Goal: Check status: Check status

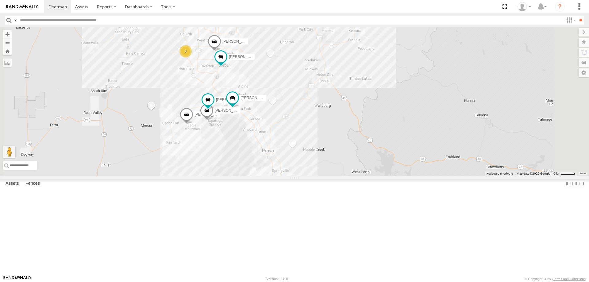
drag, startPoint x: 286, startPoint y: 74, endPoint x: 291, endPoint y: 115, distance: 41.4
click at [289, 115] on div "JORGE 2020 F350 GT2 RUBEN 2017 E350 GT1 MITCH- 2022 F150 JARED -2017 F150 CASEY…" at bounding box center [294, 101] width 589 height 149
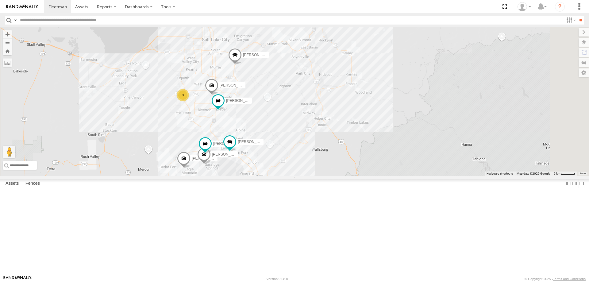
drag, startPoint x: 282, startPoint y: 110, endPoint x: 281, endPoint y: 139, distance: 29.8
click at [219, 95] on span at bounding box center [212, 87] width 14 height 17
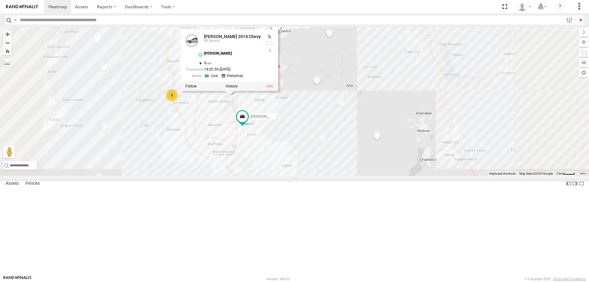
click at [252, 170] on div "JORGE 2020 F350 GT2 RUBEN 2017 E350 GT1 MITCH- 2022 F150 JARED -2017 F150 CASEY…" at bounding box center [294, 101] width 589 height 149
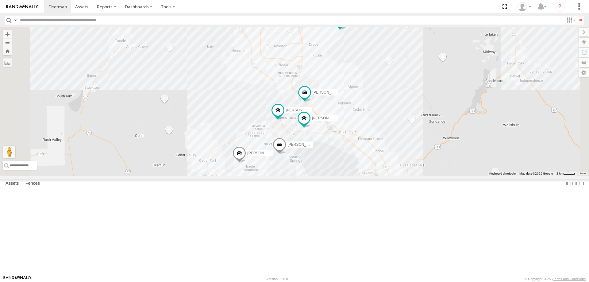
click at [435, 184] on span "[PERSON_NAME] -2017 F150" at bounding box center [410, 182] width 50 height 4
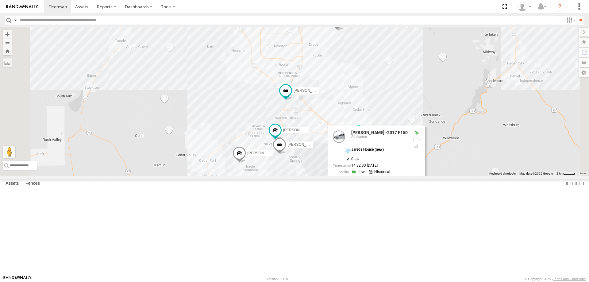
click at [465, 130] on div "3 [PERSON_NAME] 2020 F350 GT2 [PERSON_NAME] 2017 E350 GT1 [PERSON_NAME] -2023 F…" at bounding box center [294, 101] width 589 height 149
